Goal: Task Accomplishment & Management: Manage account settings

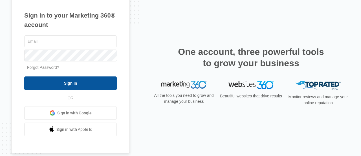
type input "[EMAIL_ADDRESS][DOMAIN_NAME]"
click at [56, 85] on input "Sign In" at bounding box center [70, 83] width 93 height 14
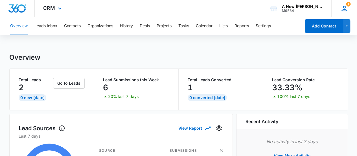
click at [345, 8] on icon at bounding box center [345, 9] width 6 height 6
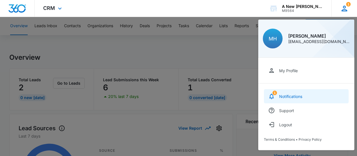
click at [284, 94] on div "Notifications" at bounding box center [290, 96] width 23 height 5
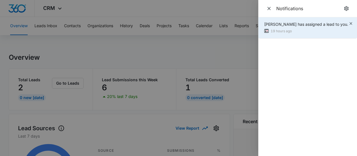
click at [308, 27] on div "[PERSON_NAME] has assigned a lead to you." at bounding box center [306, 24] width 84 height 6
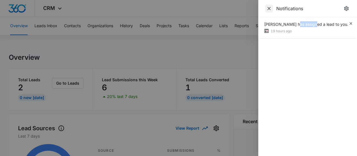
click at [269, 8] on icon "Close" at bounding box center [268, 8] width 3 height 3
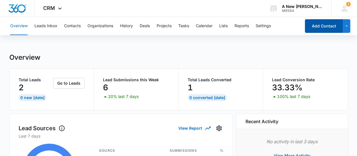
click at [317, 23] on button "Add Contact" at bounding box center [324, 26] width 38 height 14
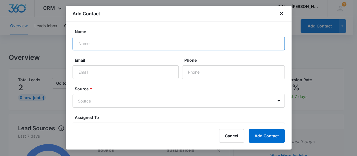
click at [127, 44] on input "Name" at bounding box center [179, 44] width 212 height 14
type input "[PERSON_NAME]"
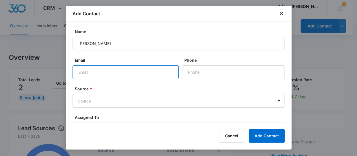
click at [106, 75] on input "Email" at bounding box center [126, 72] width 106 height 14
paste input "[EMAIL_ADDRESS][DOMAIN_NAME]"
type input "[EMAIL_ADDRESS][DOMAIN_NAME]"
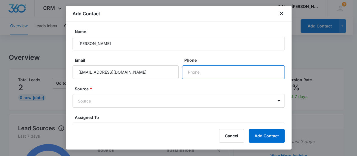
click at [195, 74] on input "Phone" at bounding box center [233, 72] width 103 height 14
type input "[PHONE_NUMBER]"
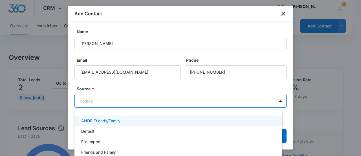
click at [124, 98] on body "CRM Apps Reputation Websites Forms CRM Email Social Content Ads Intelligence Fi…" at bounding box center [180, 78] width 361 height 156
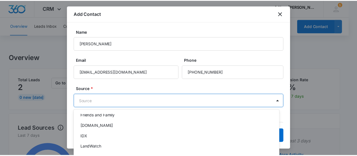
scroll to position [38, 0]
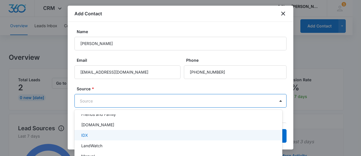
click at [161, 134] on div "IDX" at bounding box center [177, 135] width 193 height 6
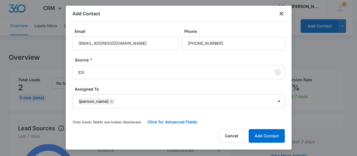
scroll to position [34, 0]
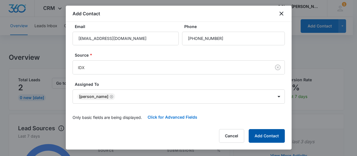
click at [273, 135] on button "Add Contact" at bounding box center [267, 136] width 36 height 14
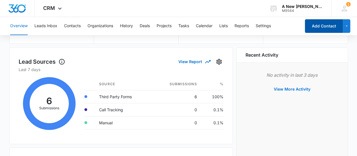
scroll to position [0, 0]
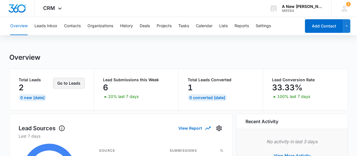
click at [60, 86] on button "Go to Leads" at bounding box center [69, 83] width 32 height 11
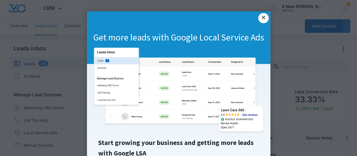
click at [263, 16] on link "×" at bounding box center [263, 18] width 10 height 10
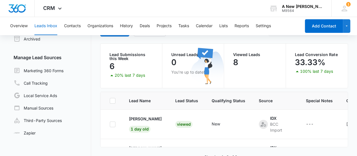
scroll to position [47, 0]
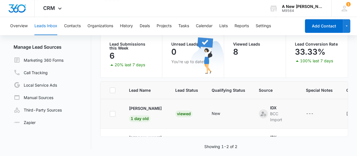
click at [111, 111] on icon at bounding box center [112, 113] width 5 height 5
click at [110, 113] on input "checkbox" at bounding box center [110, 113] width 0 height 0
checkbox input "true"
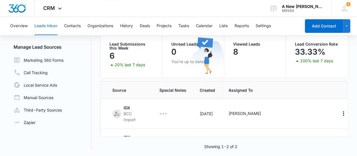
scroll to position [0, 164]
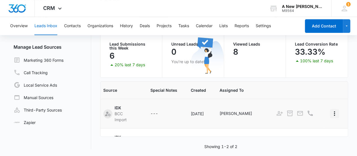
click at [331, 113] on icon "Actions" at bounding box center [334, 113] width 7 height 7
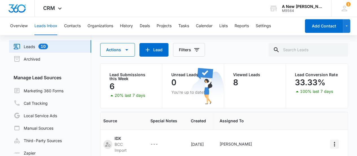
scroll to position [15, 0]
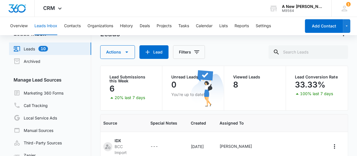
click at [27, 49] on link "Leads 10" at bounding box center [31, 48] width 34 height 7
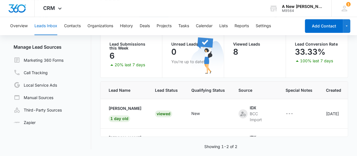
scroll to position [0, 0]
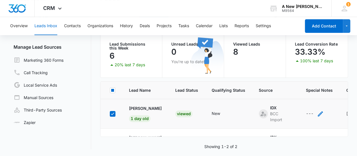
click at [312, 111] on div "---" at bounding box center [310, 113] width 8 height 7
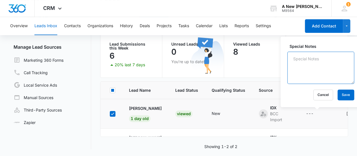
click at [308, 63] on textarea "Special Notes" at bounding box center [320, 67] width 67 height 32
click at [308, 63] on textarea "C" at bounding box center [320, 67] width 67 height 32
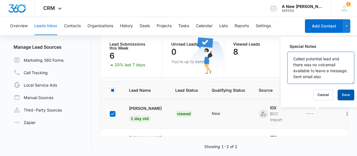
type textarea "Called potential lead and there was no voicemail available to leave a message. …"
click at [338, 93] on button "Save" at bounding box center [346, 94] width 17 height 11
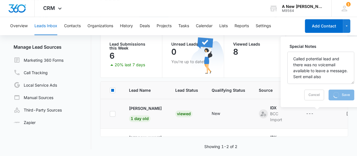
checkbox input "false"
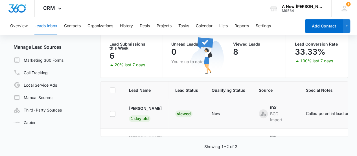
click at [47, 23] on button "Leads Inbox" at bounding box center [45, 26] width 23 height 18
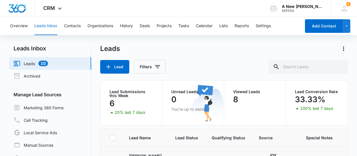
click at [27, 64] on link "Leads 10" at bounding box center [31, 63] width 34 height 7
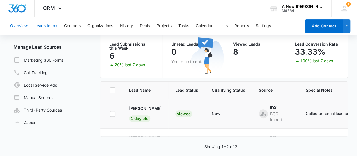
click at [17, 27] on button "Overview" at bounding box center [19, 26] width 18 height 18
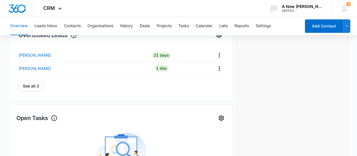
scroll to position [191, 0]
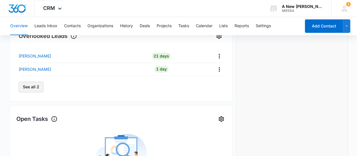
click at [24, 92] on button "See all 2" at bounding box center [31, 86] width 25 height 11
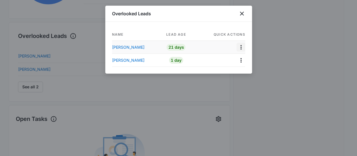
click at [240, 44] on icon "Actions" at bounding box center [241, 47] width 7 height 7
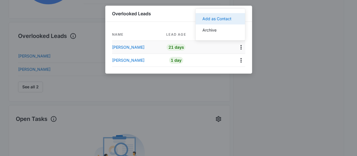
click at [221, 21] on div "Add as Contact" at bounding box center [216, 18] width 29 height 7
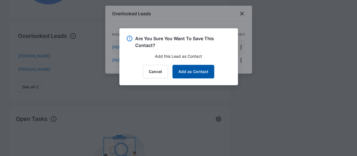
click at [193, 70] on button "Add as Contact" at bounding box center [194, 72] width 42 height 14
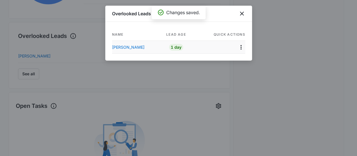
click at [241, 61] on div at bounding box center [178, 78] width 357 height 156
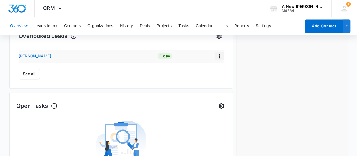
click at [216, 54] on icon "Actions" at bounding box center [219, 56] width 7 height 7
click at [114, 75] on div "Add as Contact" at bounding box center [122, 72] width 29 height 7
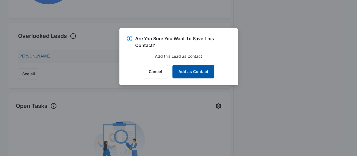
click at [186, 74] on button "Add as Contact" at bounding box center [194, 72] width 42 height 14
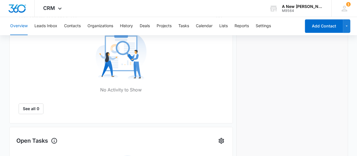
scroll to position [0, 0]
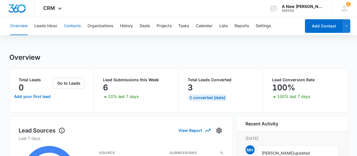
click at [76, 25] on button "Contacts" at bounding box center [72, 26] width 17 height 18
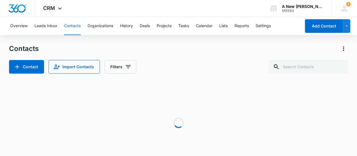
click at [76, 25] on button "Contacts" at bounding box center [72, 26] width 17 height 18
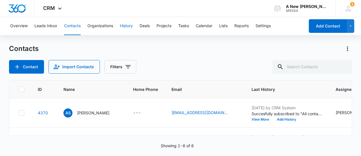
click at [122, 24] on button "History" at bounding box center [126, 26] width 13 height 18
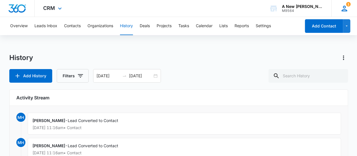
click at [350, 8] on div "1 MH [PERSON_NAME] [EMAIL_ADDRESS][DOMAIN_NAME] My Profile 1 Notifications Supp…" at bounding box center [345, 8] width 26 height 17
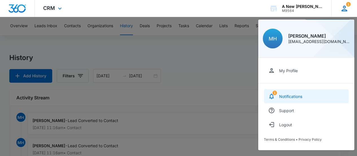
click at [300, 95] on div "Notifications" at bounding box center [290, 96] width 23 height 5
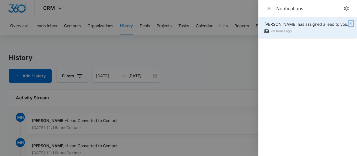
click at [350, 22] on icon "button" at bounding box center [351, 23] width 5 height 5
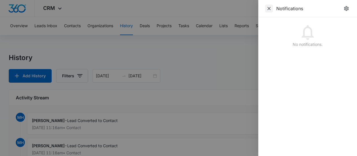
click at [271, 8] on icon "Close" at bounding box center [269, 9] width 6 height 6
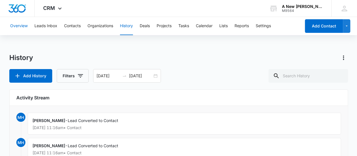
click at [22, 25] on button "Overview" at bounding box center [19, 26] width 18 height 18
